Goal: Find specific page/section: Find specific page/section

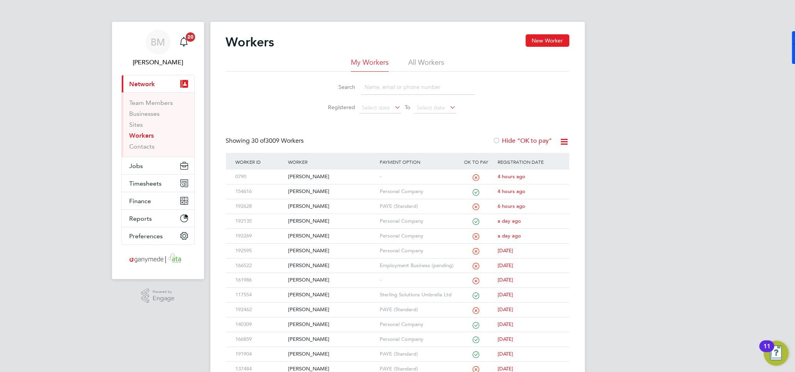
click at [368, 85] on input at bounding box center [418, 87] width 114 height 15
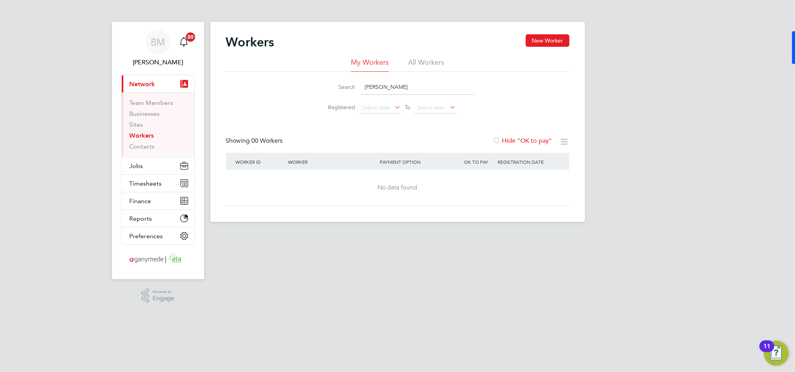
click at [375, 85] on input "[PERSON_NAME]" at bounding box center [418, 87] width 114 height 15
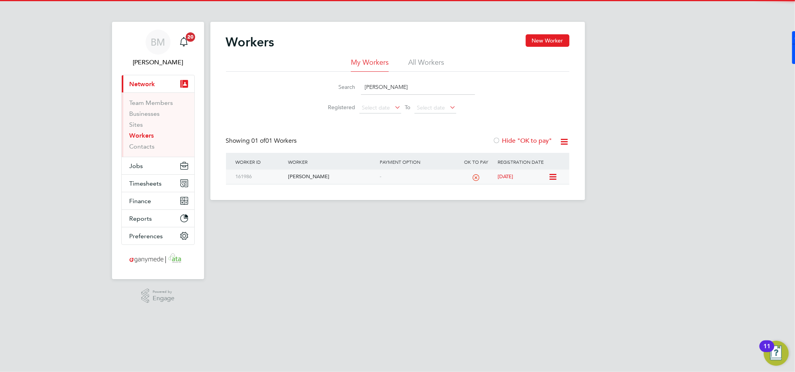
type input "[PERSON_NAME]"
click at [314, 176] on div "[PERSON_NAME]" at bounding box center [332, 177] width 92 height 14
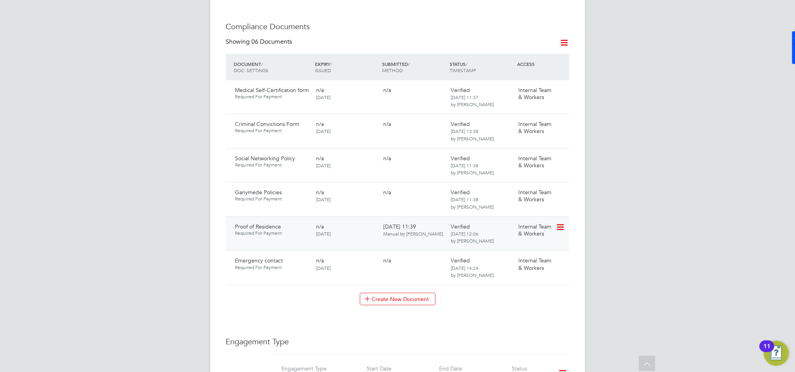
scroll to position [416, 0]
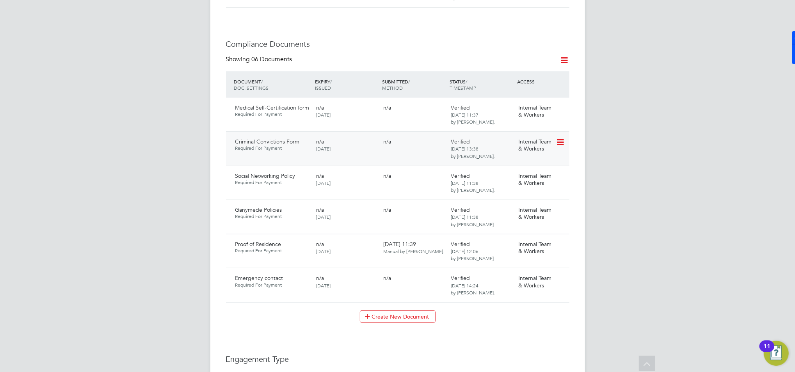
click at [559, 138] on icon at bounding box center [559, 142] width 8 height 9
click at [623, 112] on div "BM [PERSON_NAME] Notifications 20 Applications: Current page: Network Team Memb…" at bounding box center [397, 130] width 795 height 1093
